Goal: Information Seeking & Learning: Learn about a topic

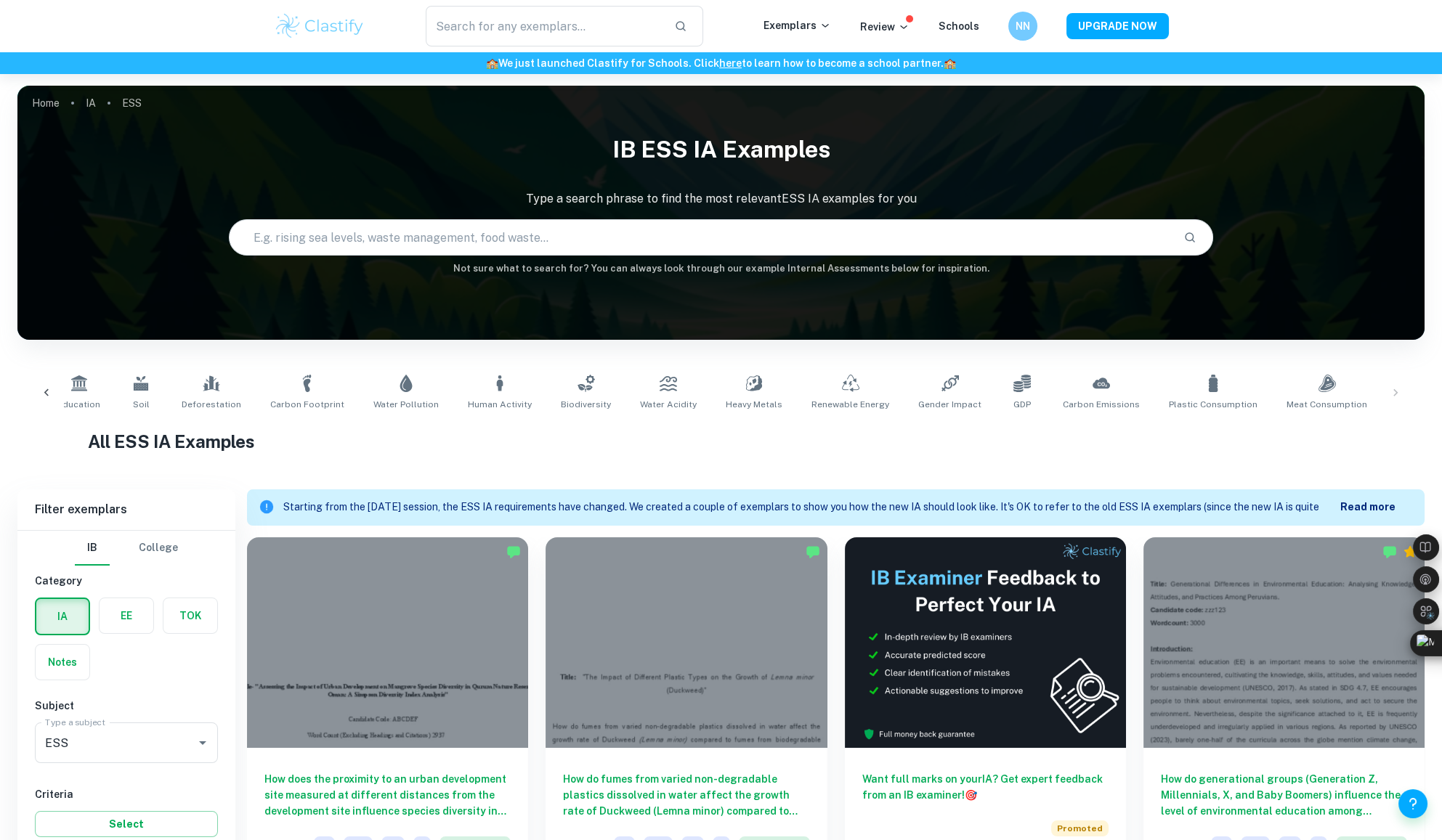
scroll to position [4048, 0]
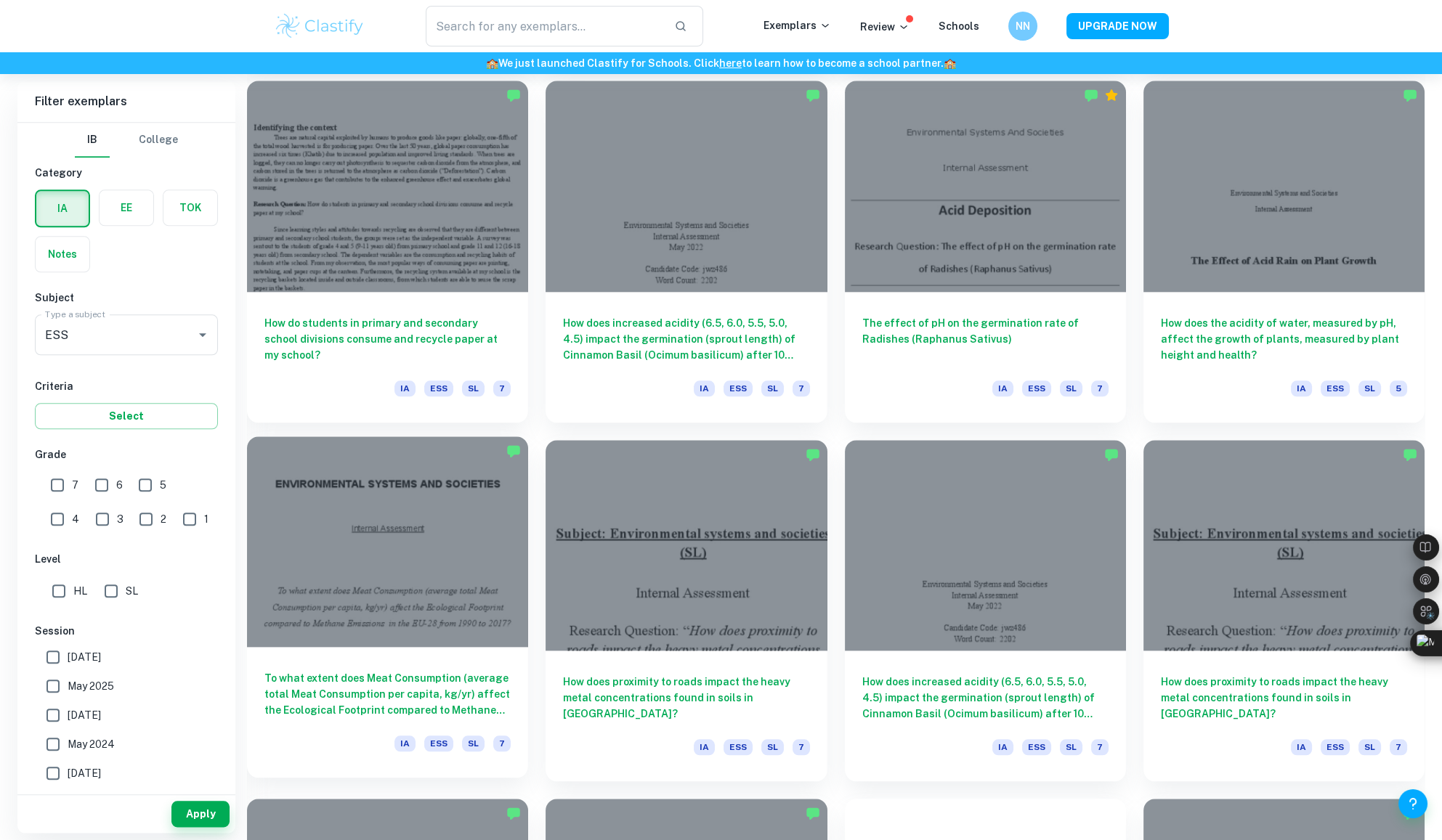
click at [375, 701] on h6 "To what extent does Meat Consumption (average total Meat Consumption per capita…" at bounding box center [387, 694] width 246 height 48
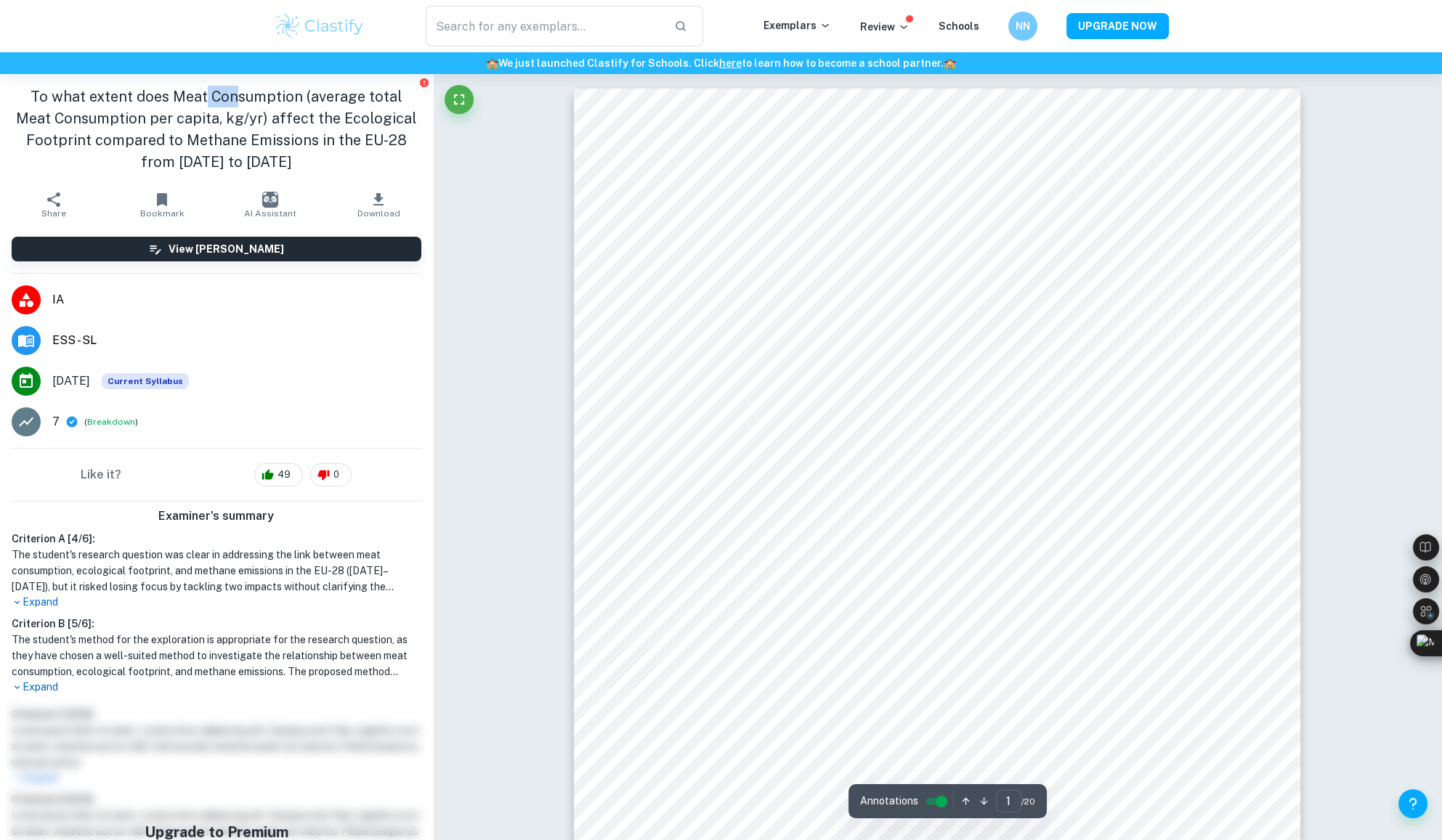
drag, startPoint x: 198, startPoint y: 100, endPoint x: 234, endPoint y: 97, distance: 36.1
click at [234, 97] on h1 "To what extent does Meat Consumption (average total Meat Consumption per capita…" at bounding box center [216, 130] width 410 height 88
click at [389, 125] on h1 "To what extent does Meat Consumption (average total Meat Consumption per capita…" at bounding box center [216, 130] width 410 height 88
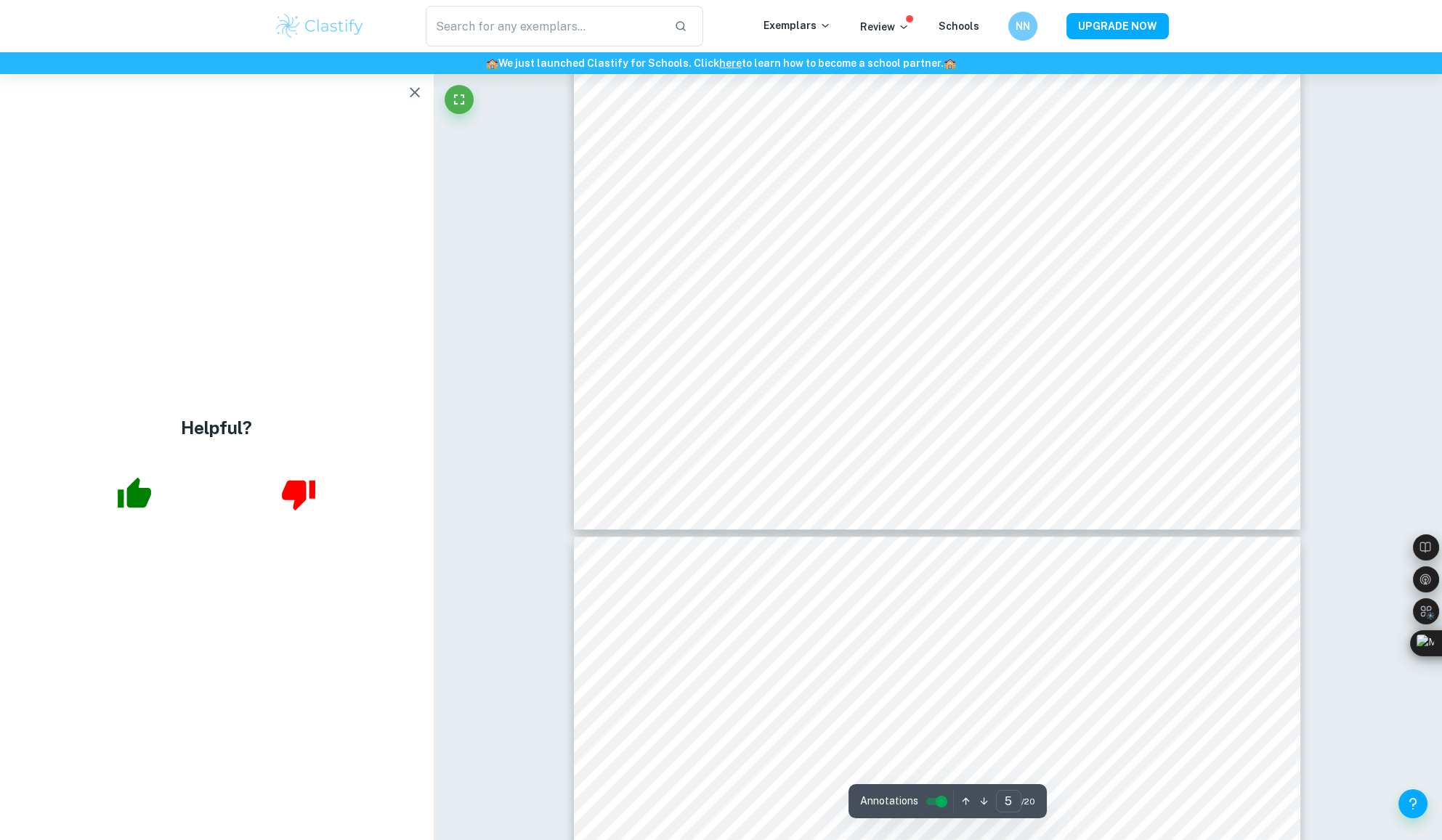
scroll to position [4518, 0]
click at [410, 91] on icon "button" at bounding box center [415, 92] width 18 height 18
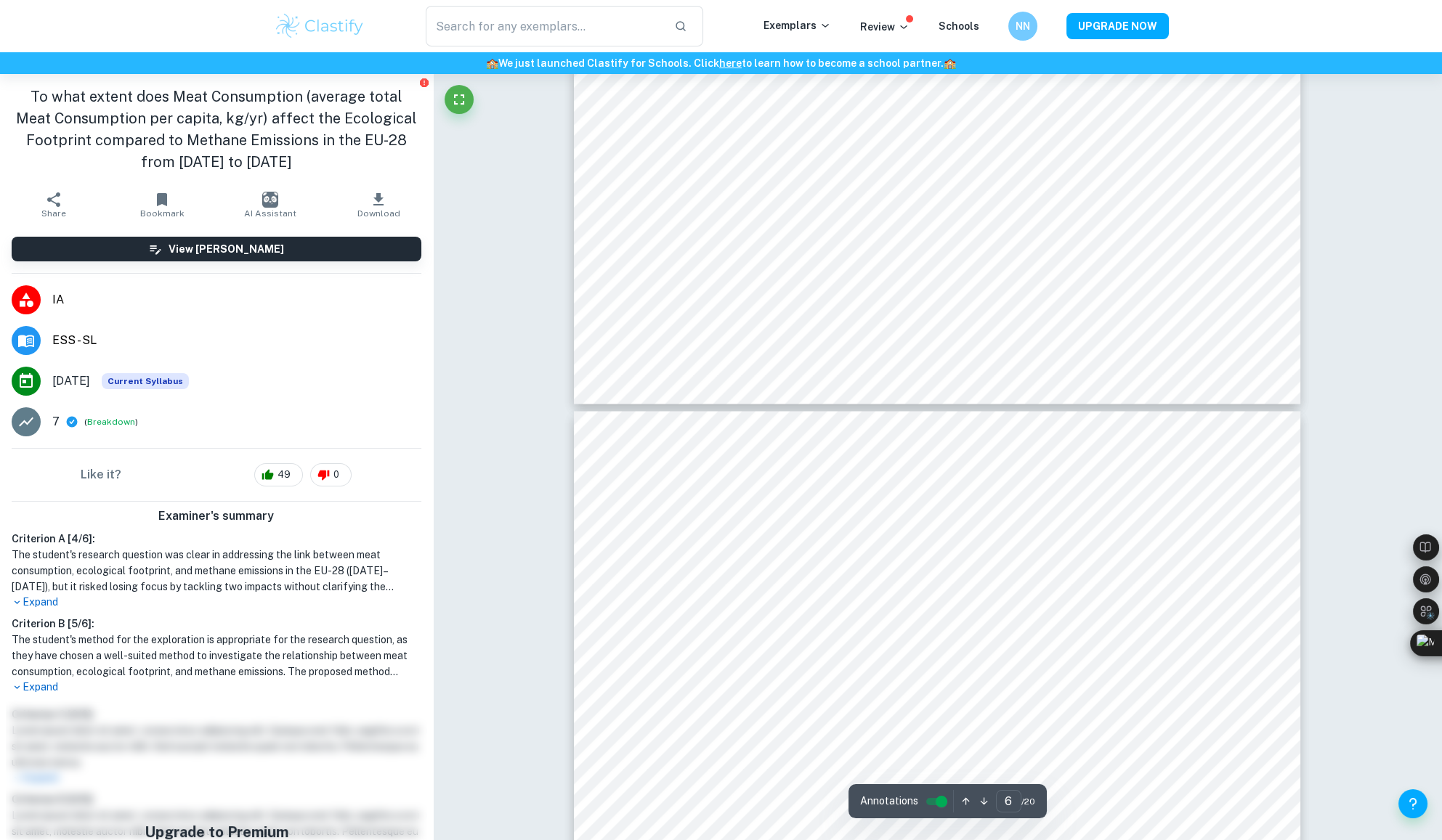
type input "7"
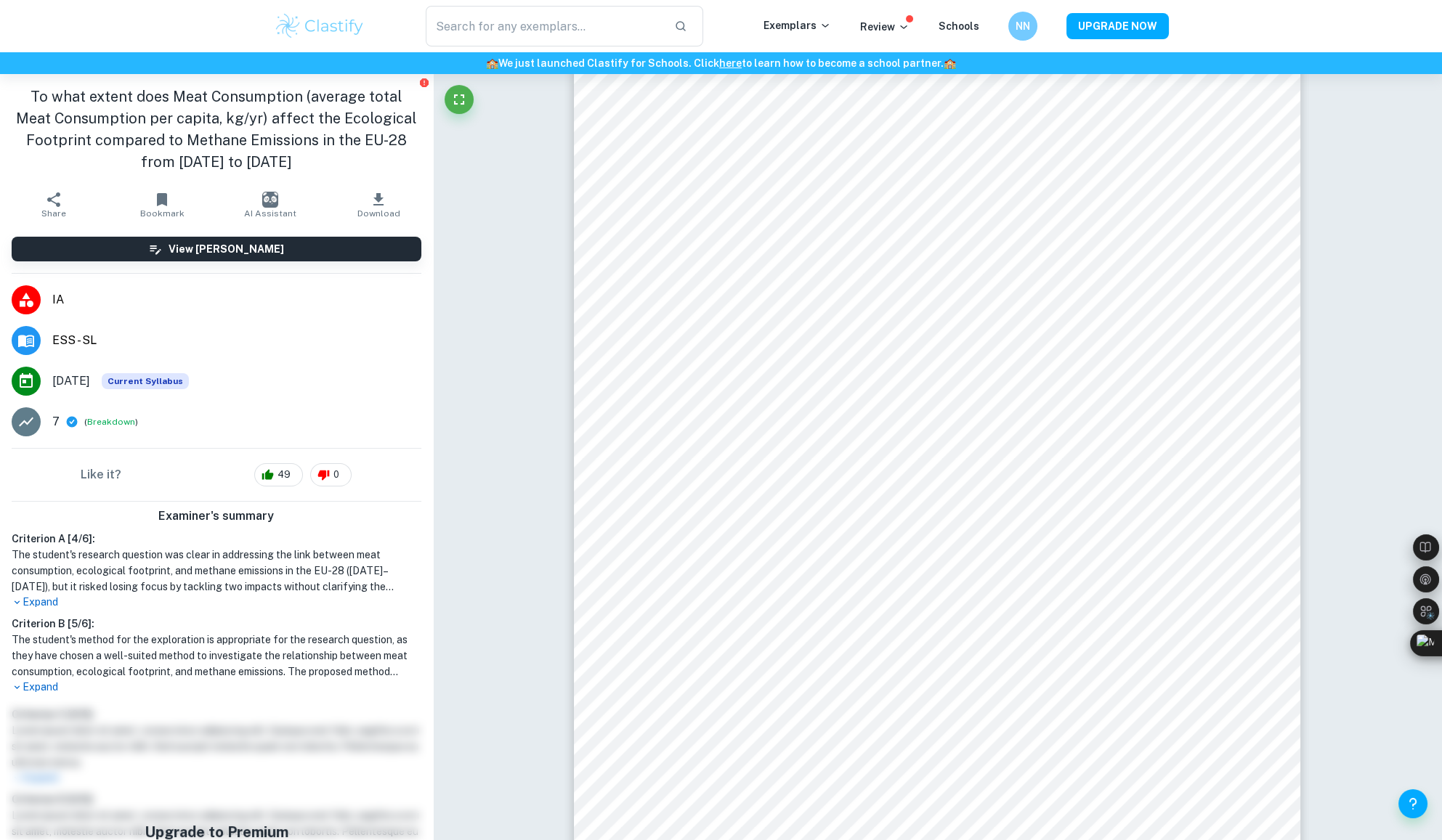
click at [116, 415] on span "( Breakdown )" at bounding box center [110, 422] width 53 height 14
click at [104, 415] on button "Breakdown" at bounding box center [111, 421] width 48 height 13
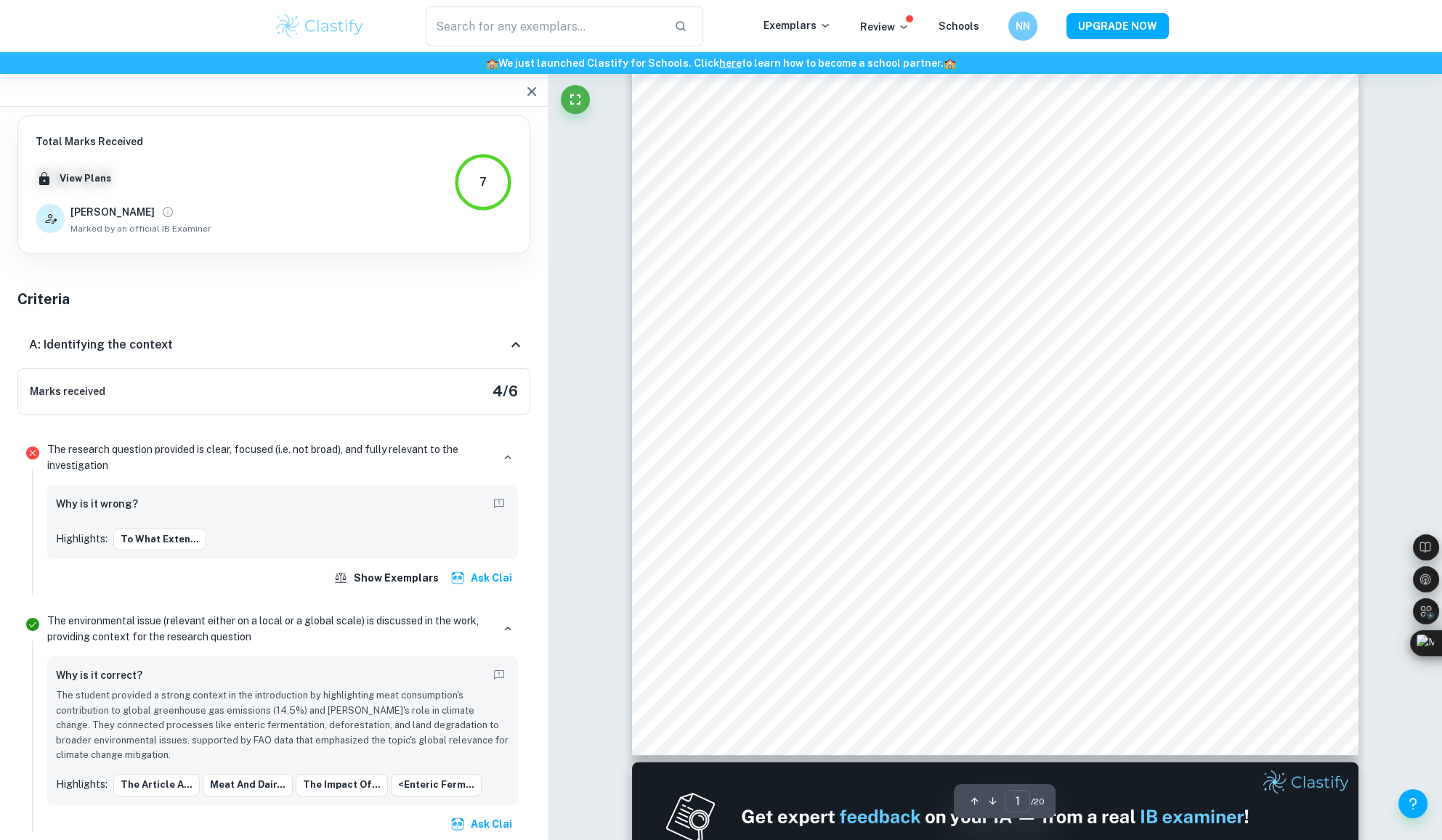
scroll to position [0, 0]
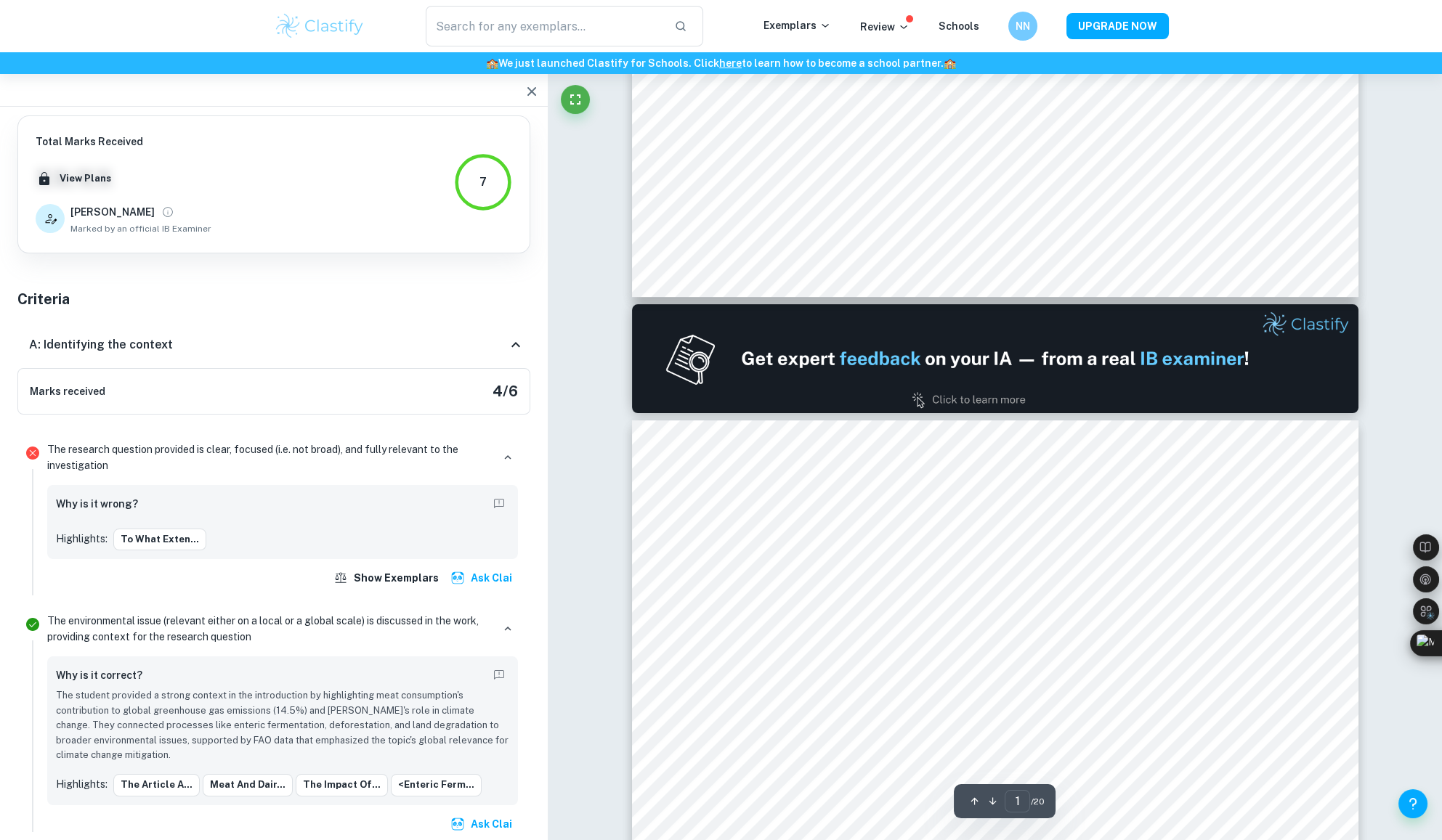
type input "2"
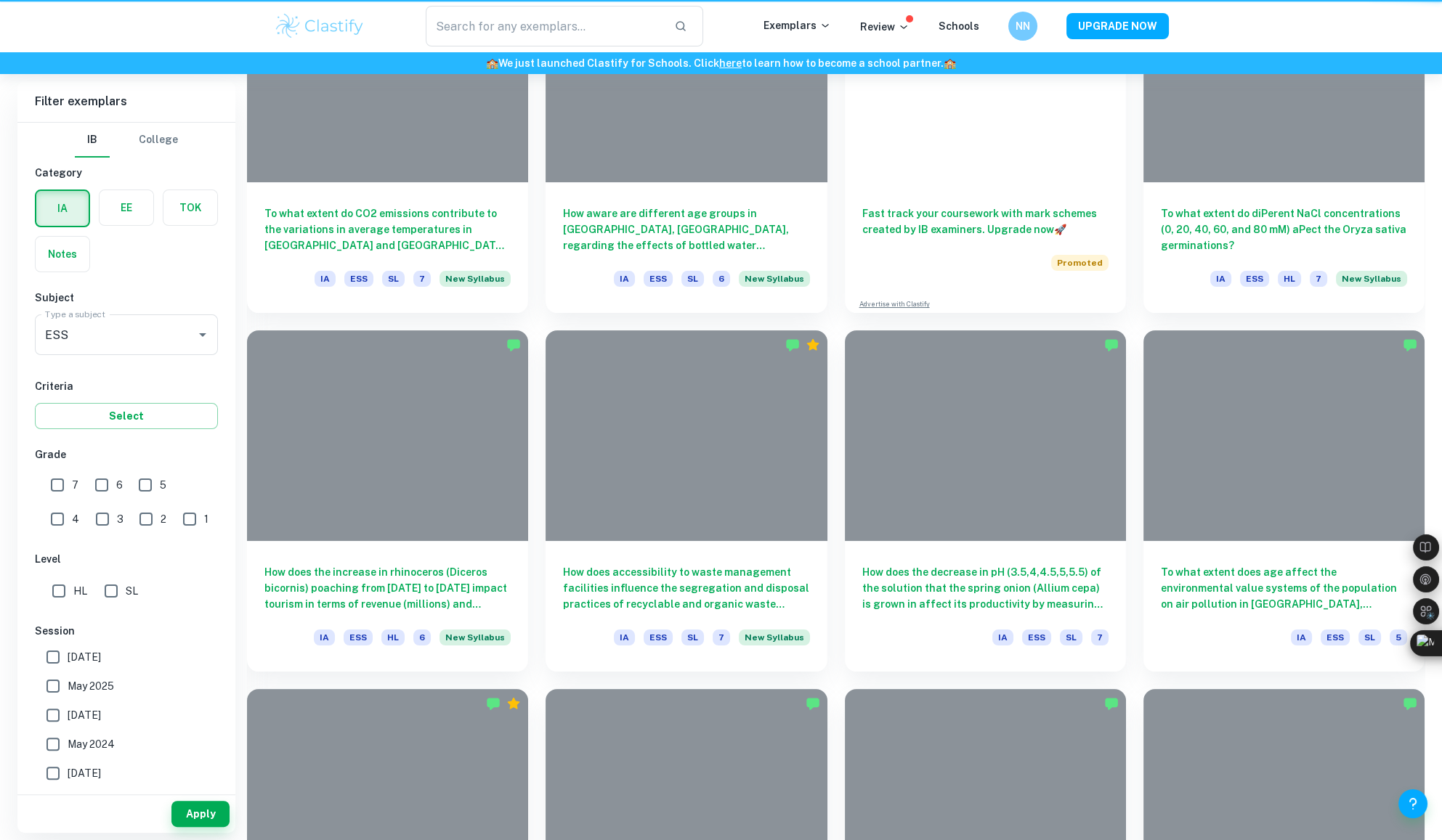
scroll to position [4048, 0]
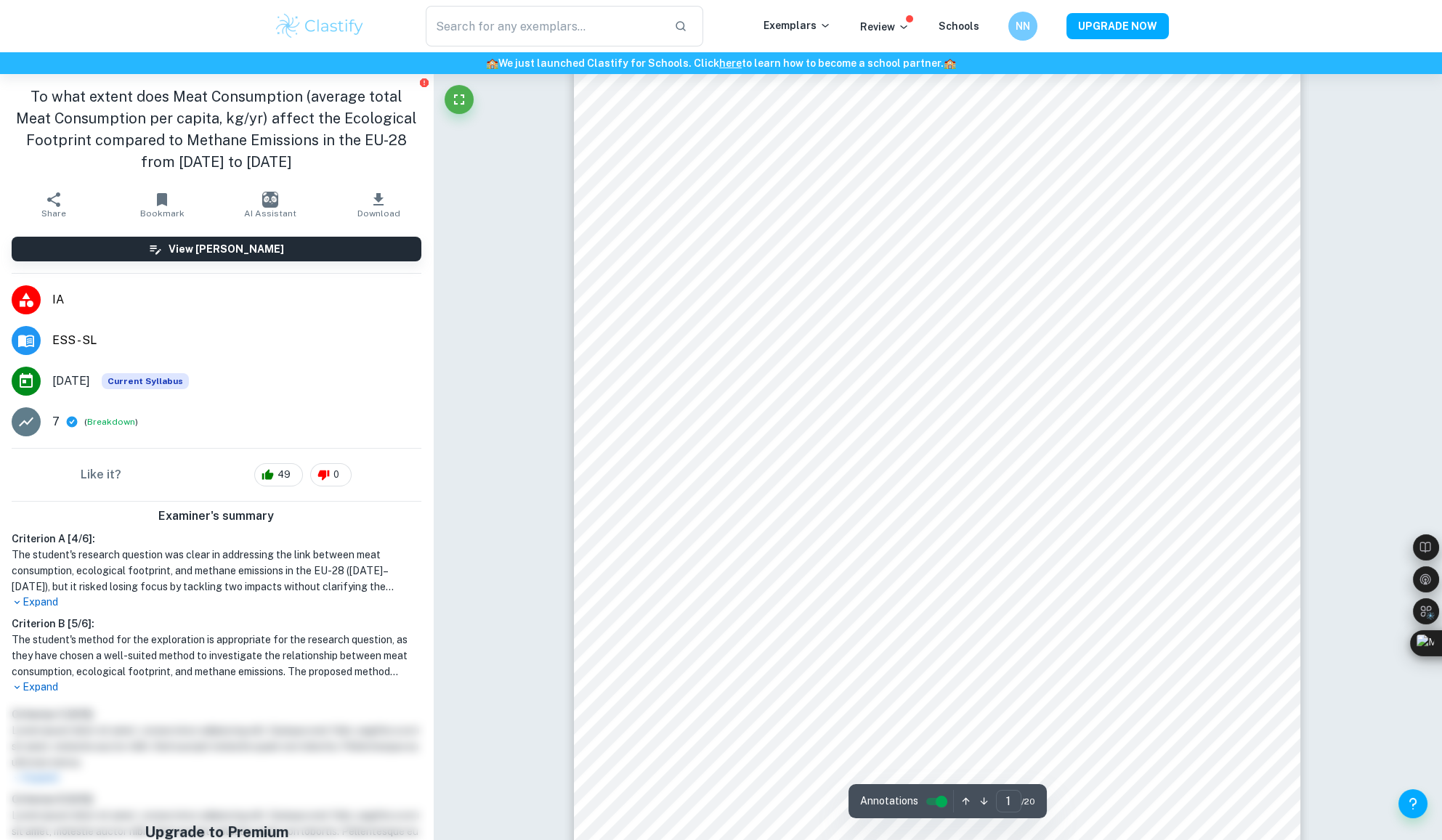
scroll to position [45, 0]
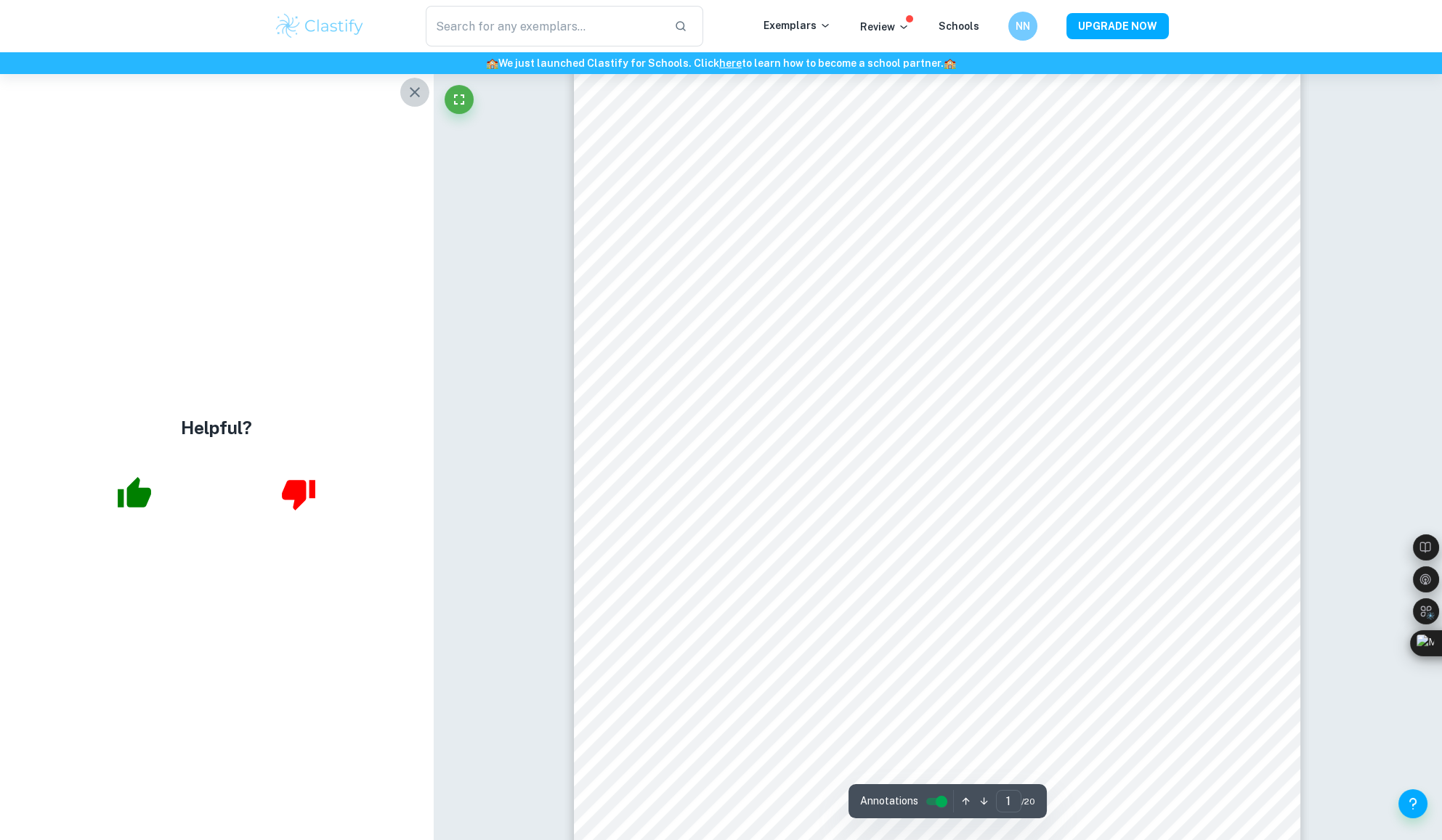
click at [414, 90] on icon "button" at bounding box center [415, 92] width 18 height 18
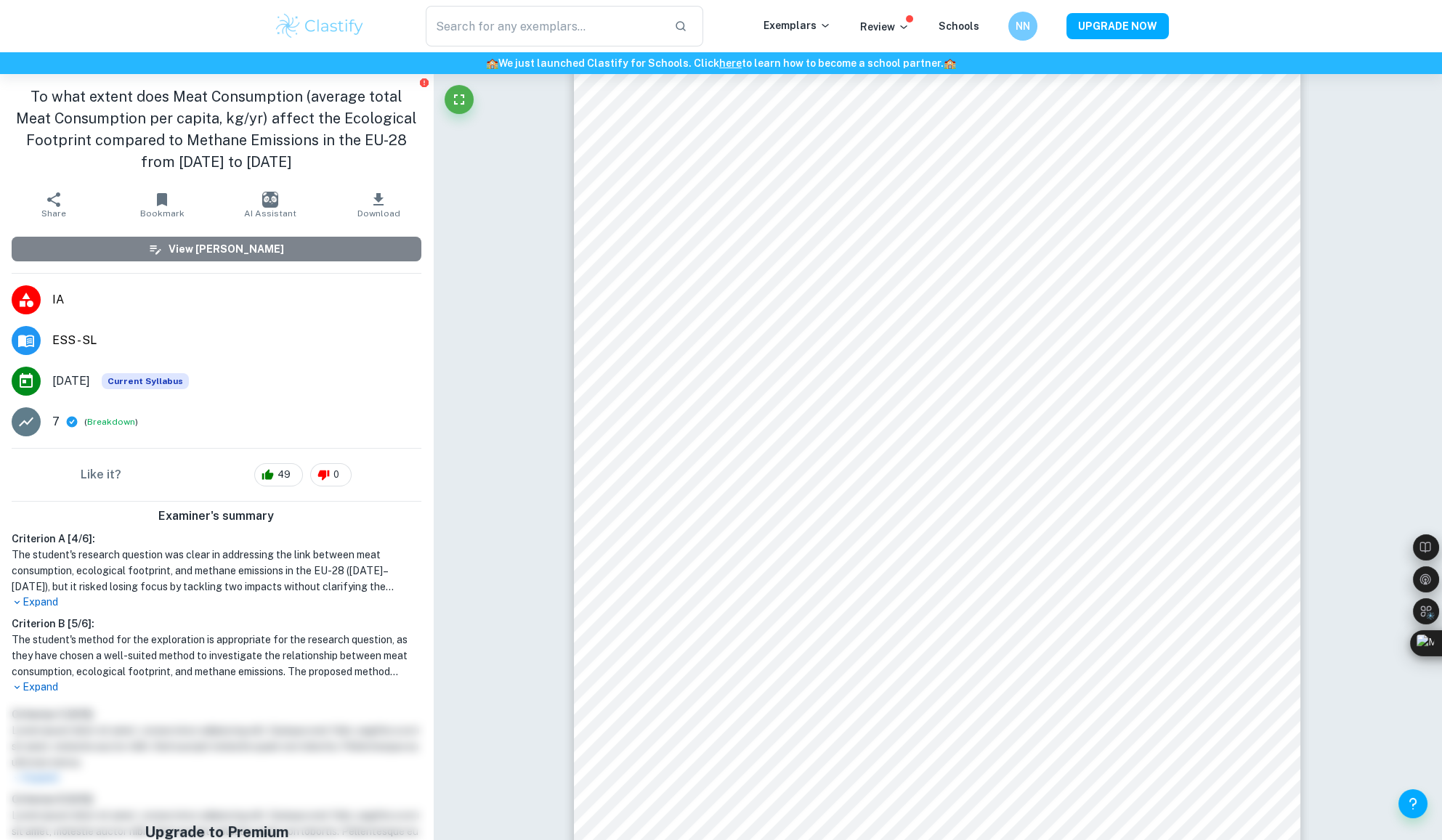
click at [304, 248] on button "View [PERSON_NAME]" at bounding box center [216, 249] width 410 height 25
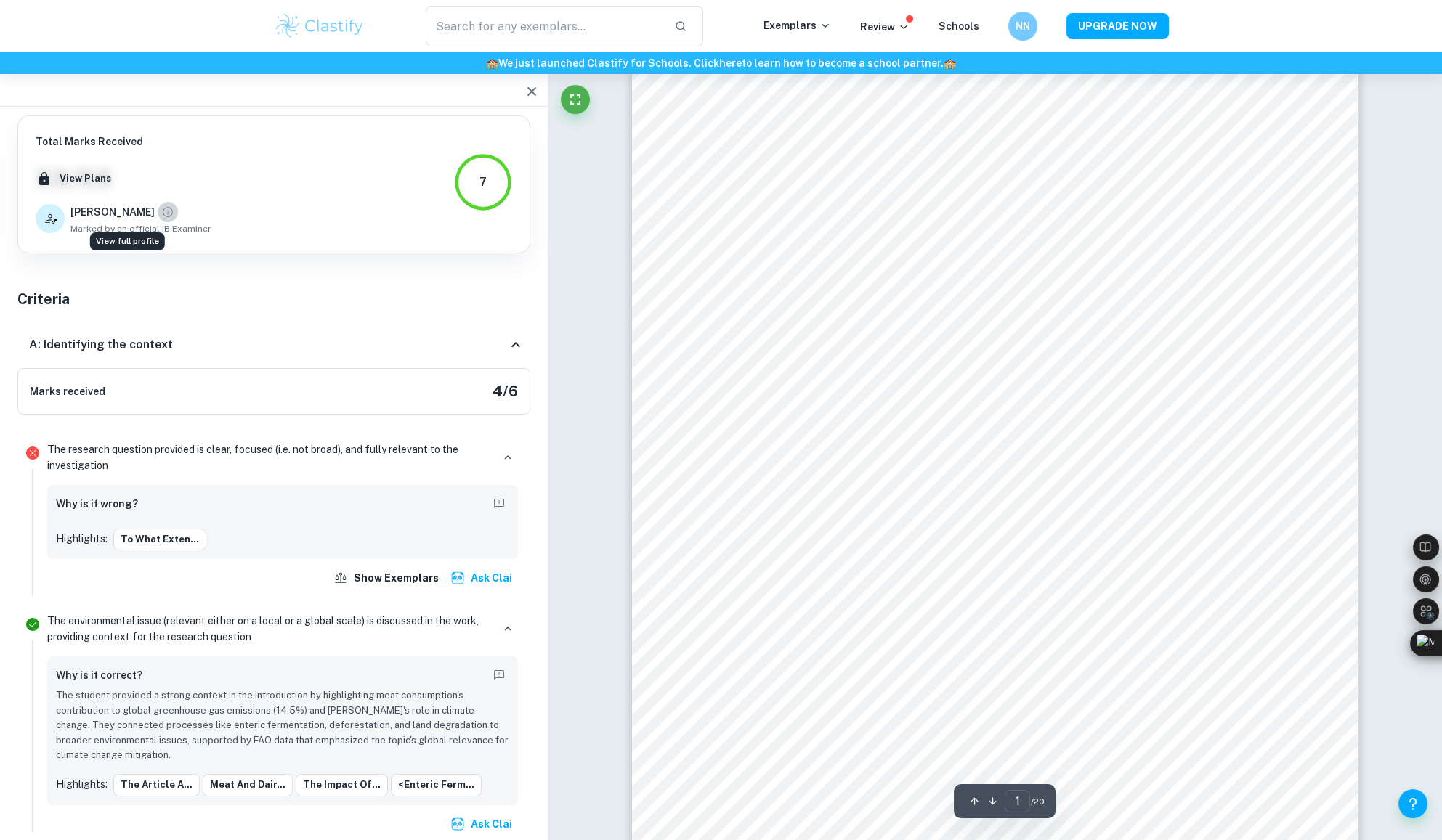
click at [161, 208] on icon "View full profile" at bounding box center [167, 212] width 13 height 13
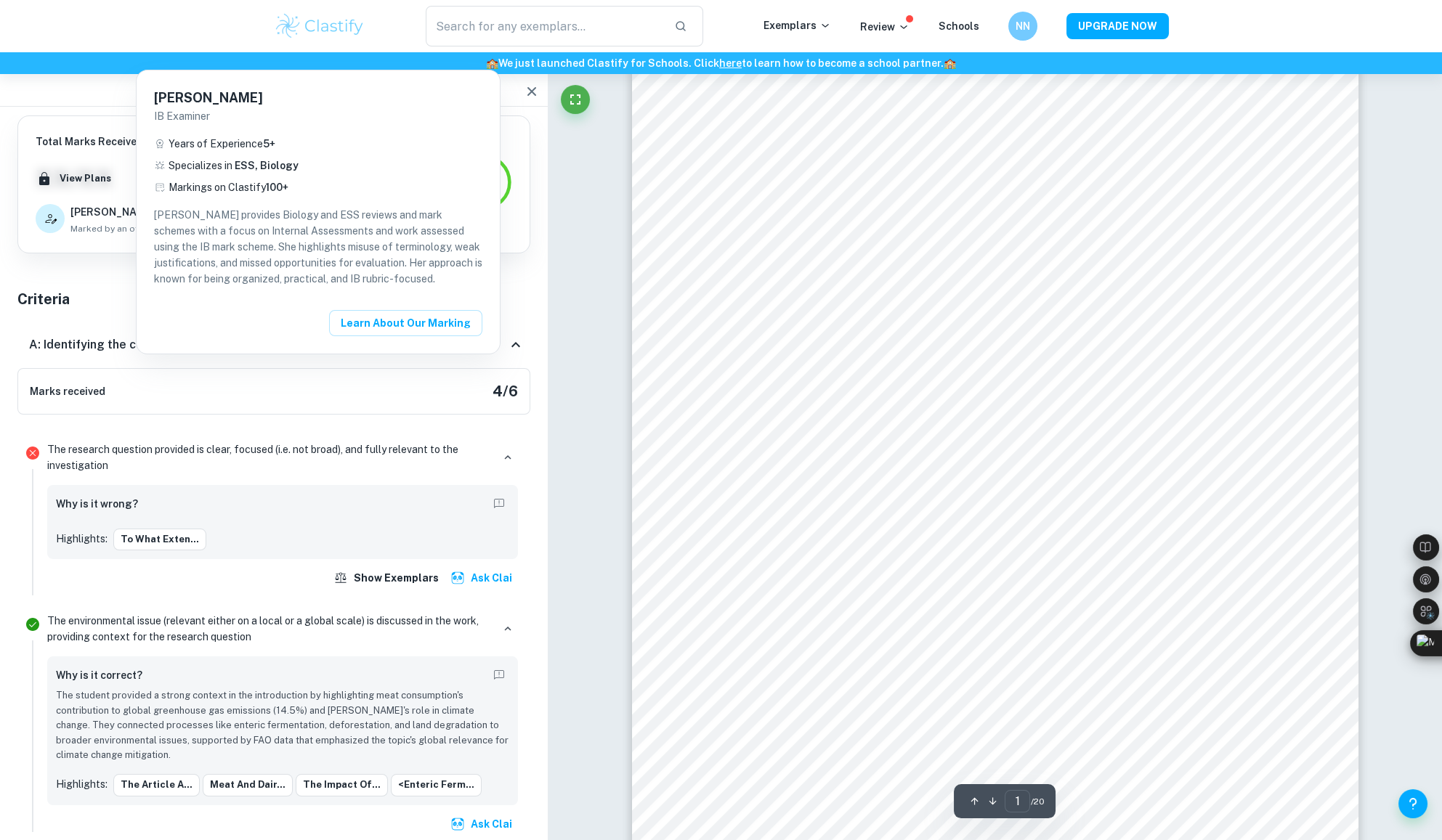
click at [110, 292] on div at bounding box center [721, 420] width 1442 height 840
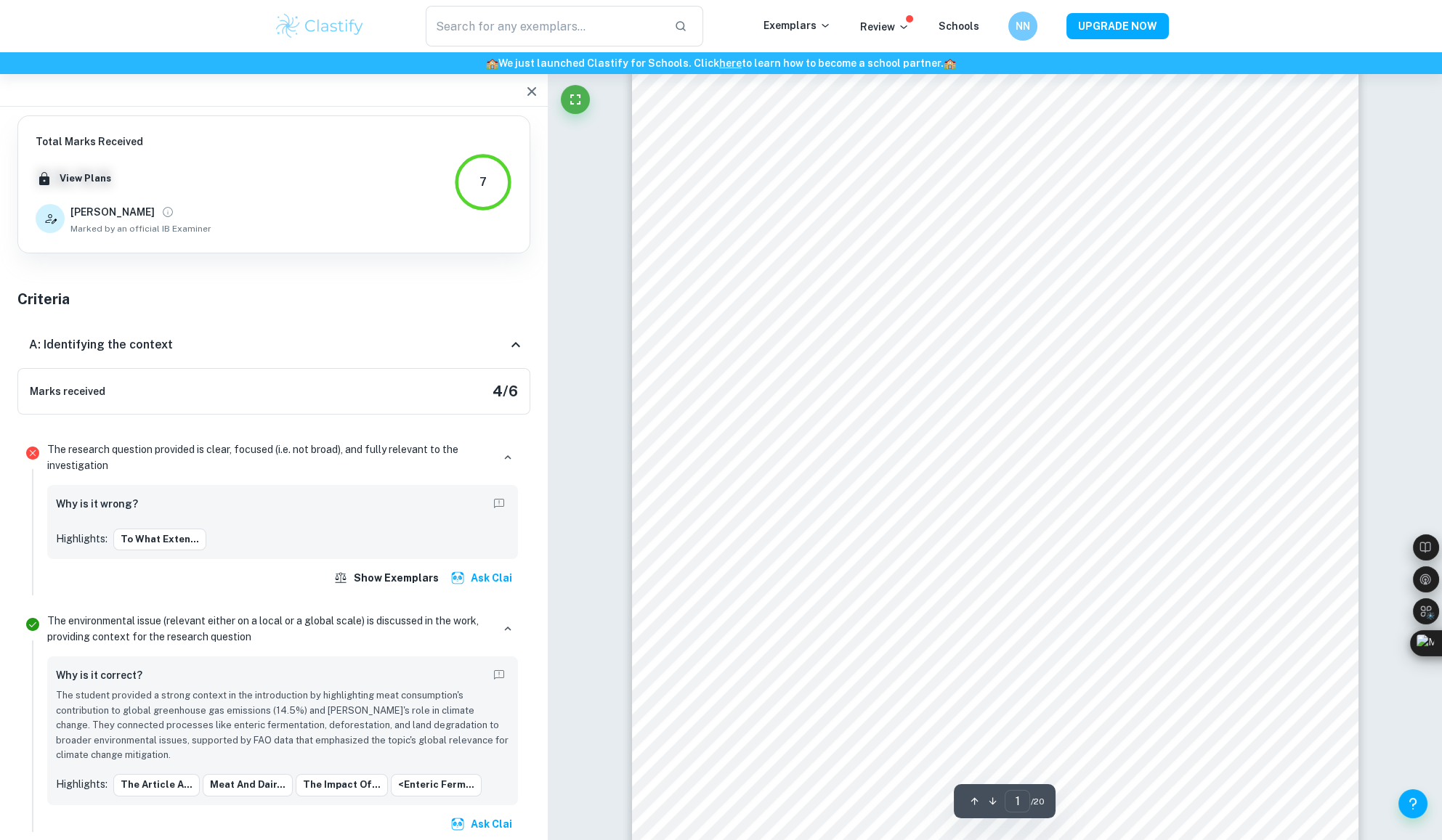
click at [531, 95] on icon "button" at bounding box center [532, 92] width 18 height 18
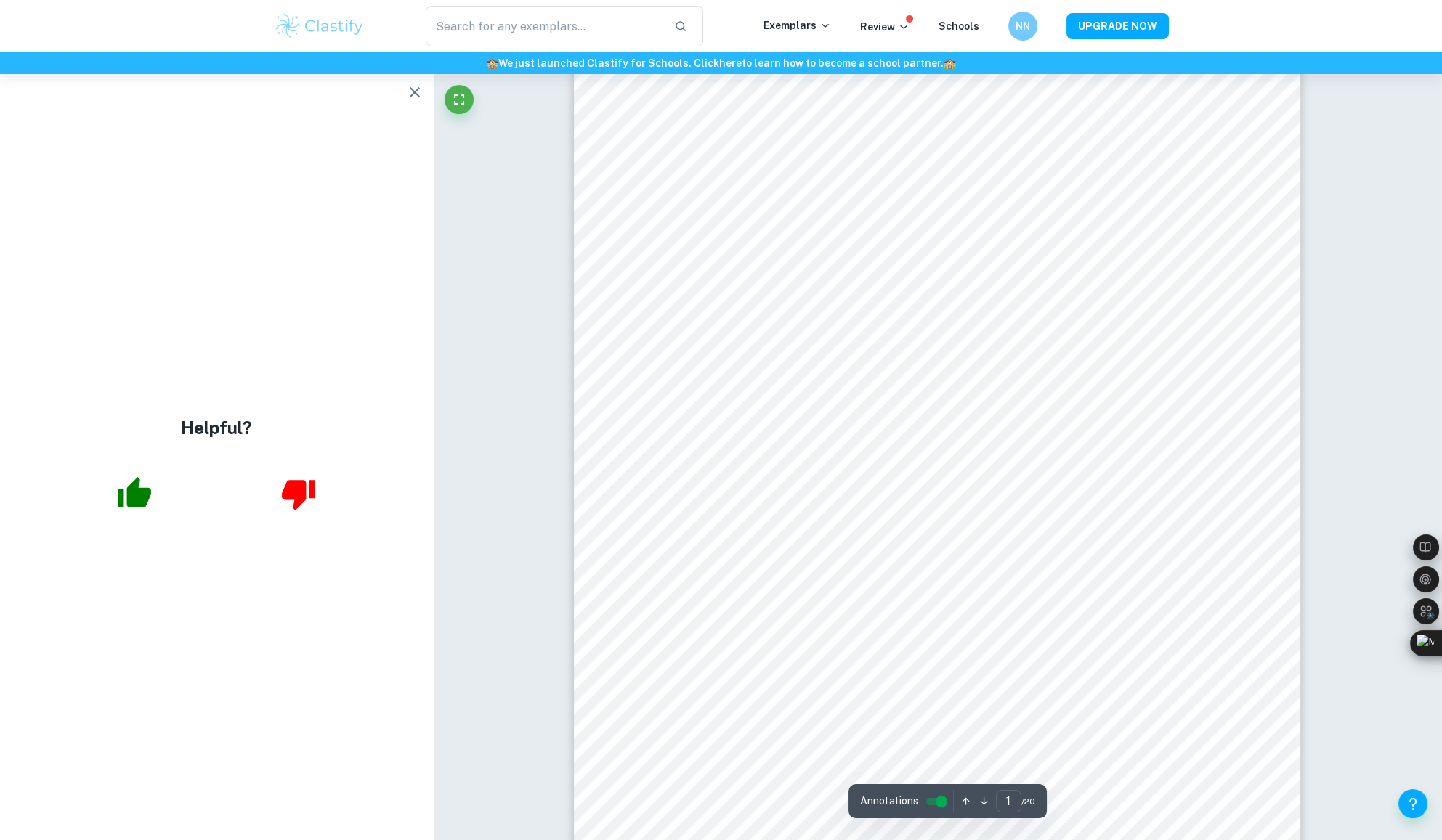
click at [400, 92] on button "button" at bounding box center [414, 92] width 29 height 29
